Goal: Check status: Check status

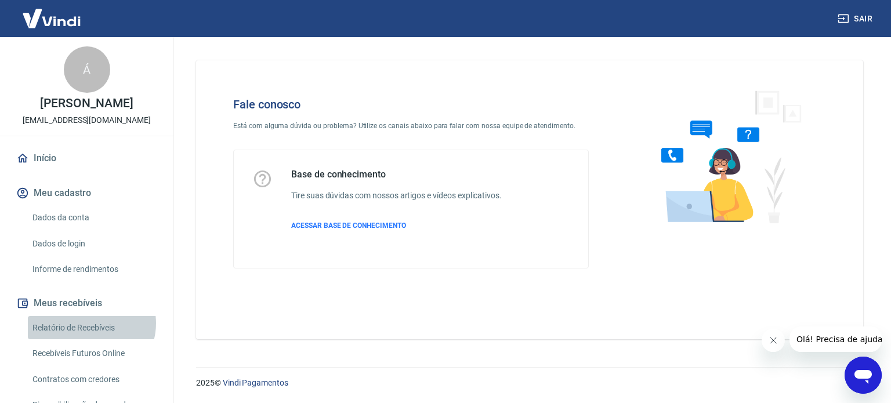
click at [90, 335] on link "Relatório de Recebíveis" at bounding box center [94, 328] width 132 height 24
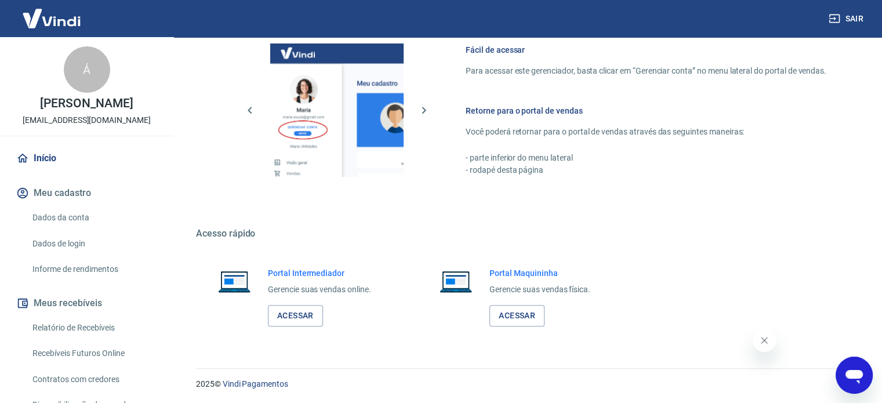
scroll to position [290, 0]
